Goal: Information Seeking & Learning: Learn about a topic

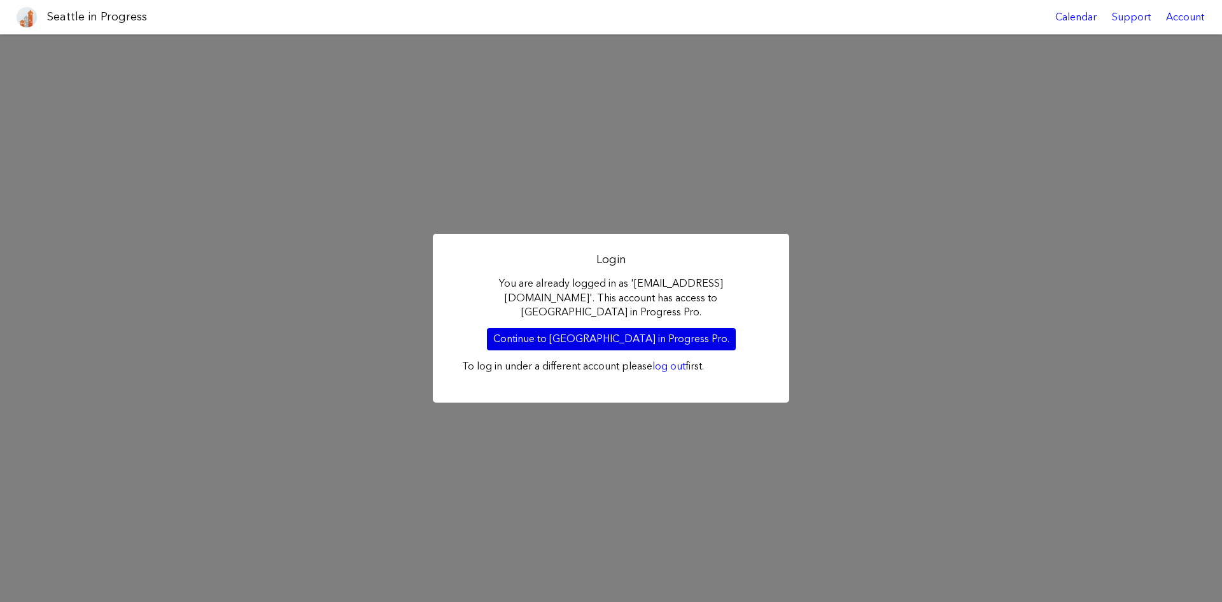
click at [613, 328] on link "Continue to Seattle in Progress Pro." at bounding box center [611, 339] width 249 height 22
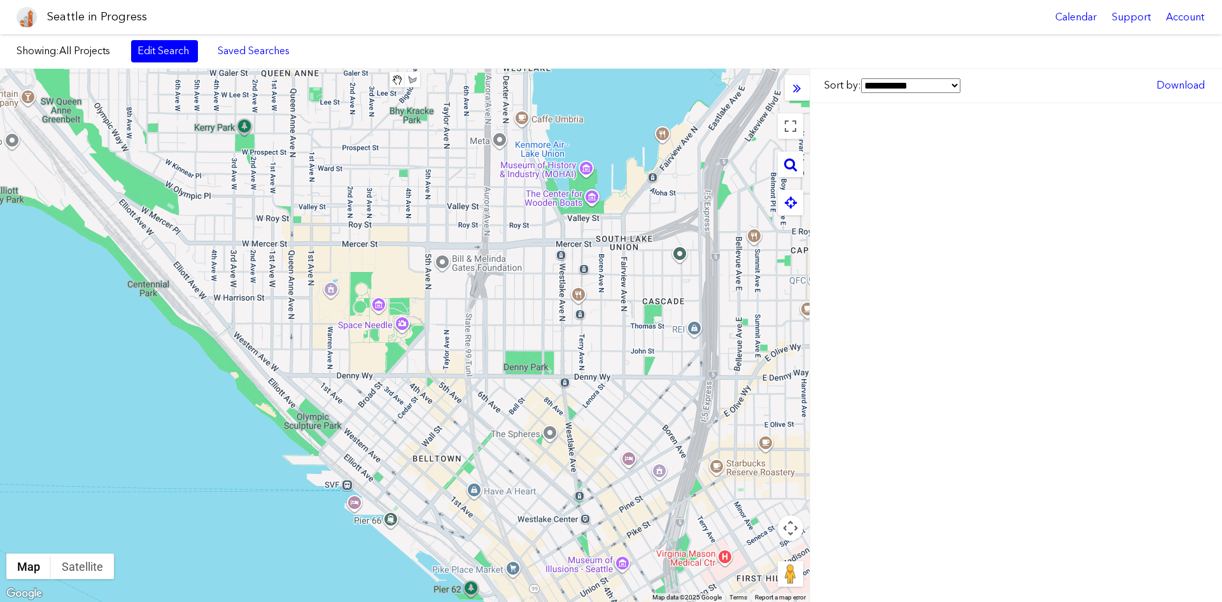
click at [797, 171] on icon at bounding box center [790, 164] width 13 height 14
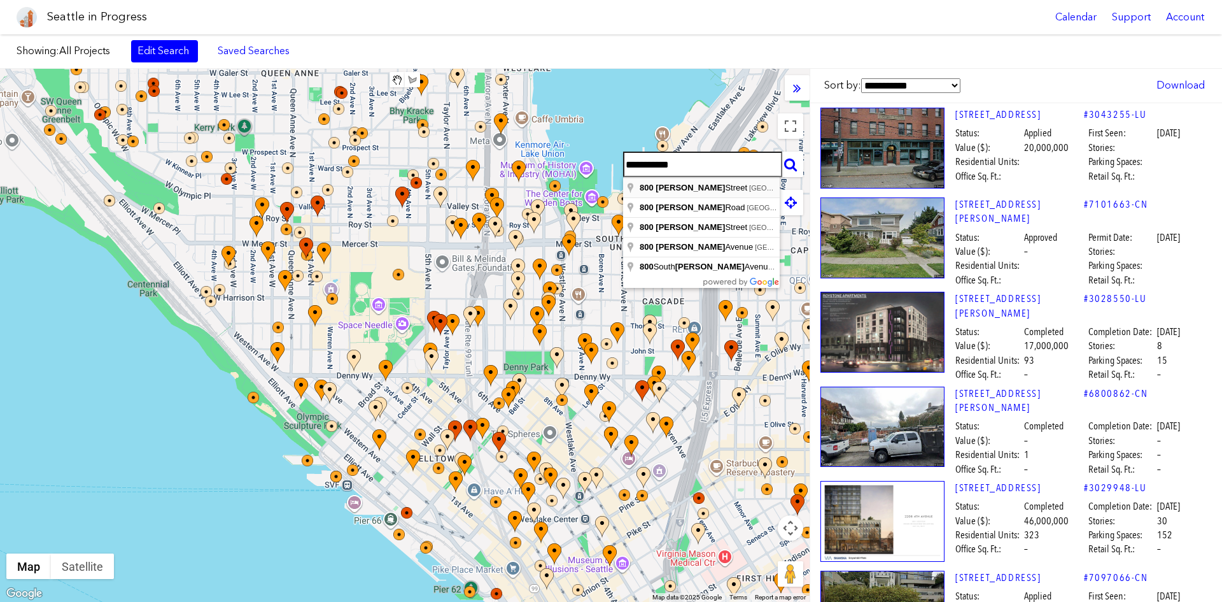
type input "**********"
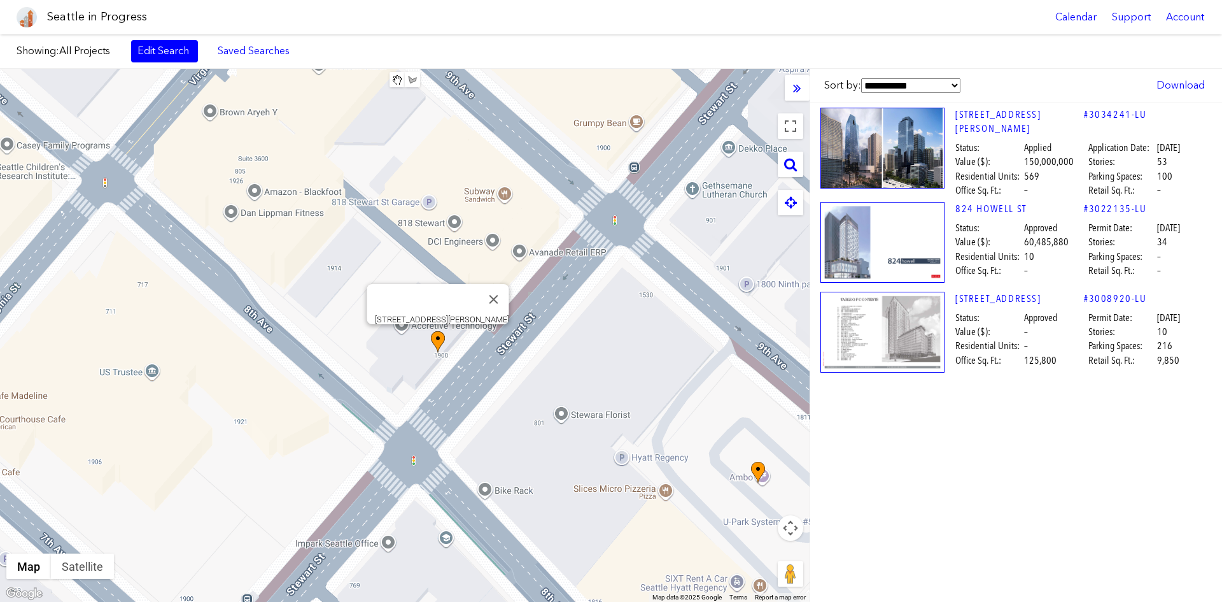
click at [857, 150] on img at bounding box center [882, 148] width 124 height 81
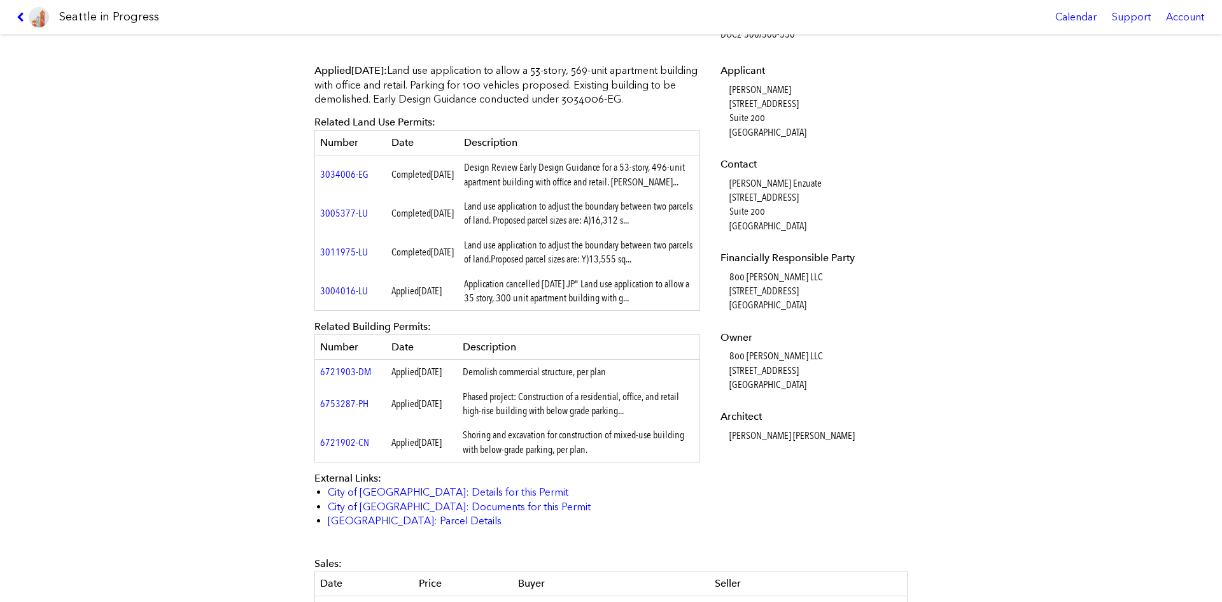
scroll to position [382, 0]
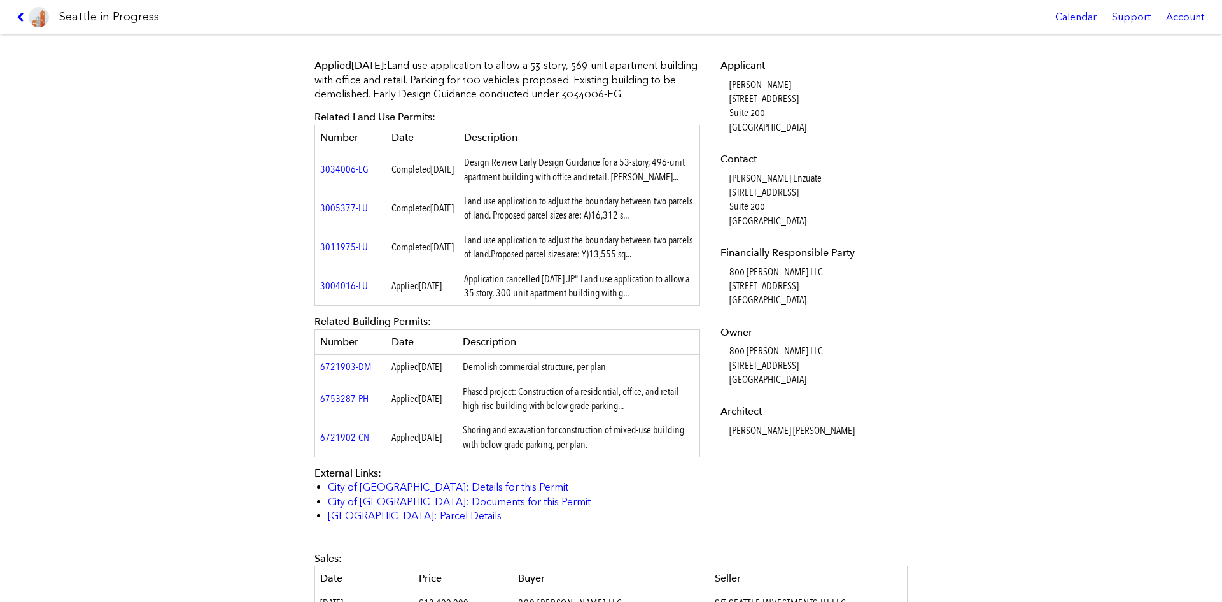
click at [433, 493] on link "City of [GEOGRAPHIC_DATA]: Details for this Permit" at bounding box center [448, 487] width 241 height 12
click at [447, 507] on link "City of [GEOGRAPHIC_DATA]: Documents for this Permit" at bounding box center [459, 501] width 263 height 12
click at [403, 521] on link "[GEOGRAPHIC_DATA]: Parcel Details" at bounding box center [415, 515] width 174 height 12
